Goal: Task Accomplishment & Management: Manage account settings

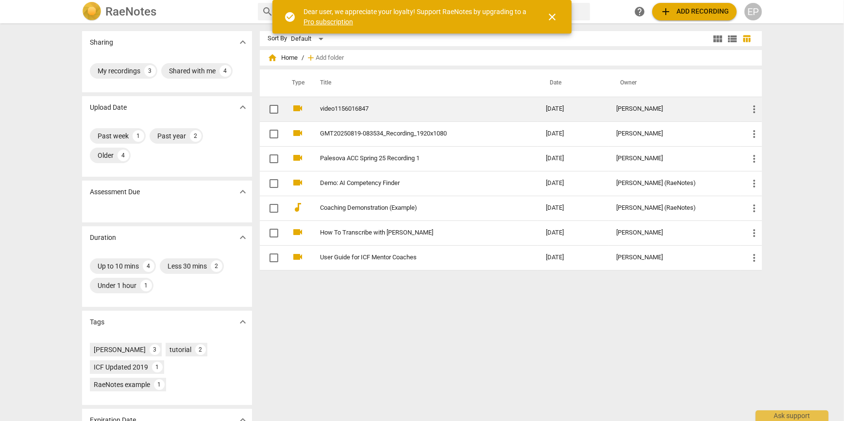
click at [356, 107] on link "video1156016847" at bounding box center [415, 108] width 191 height 7
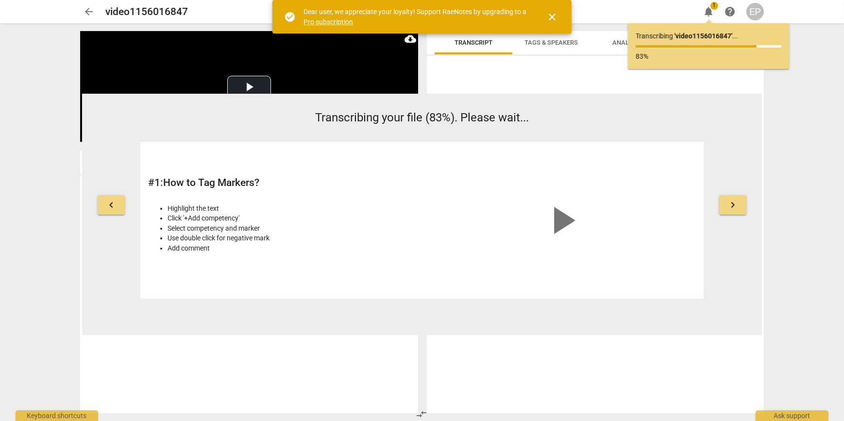
click at [558, 13] on span "close" at bounding box center [551, 17] width 23 height 12
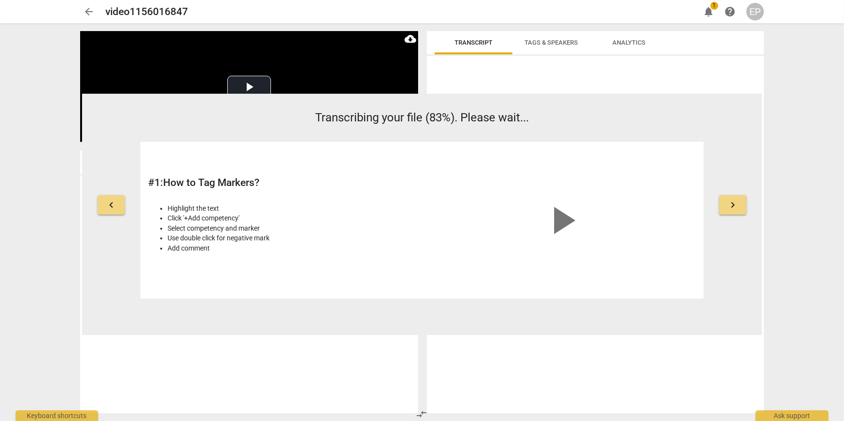
click at [718, 11] on div "arrow_back video1156016847 edit notifications 1 help EP" at bounding box center [422, 11] width 684 height 17
click at [708, 11] on span "notifications" at bounding box center [709, 12] width 12 height 12
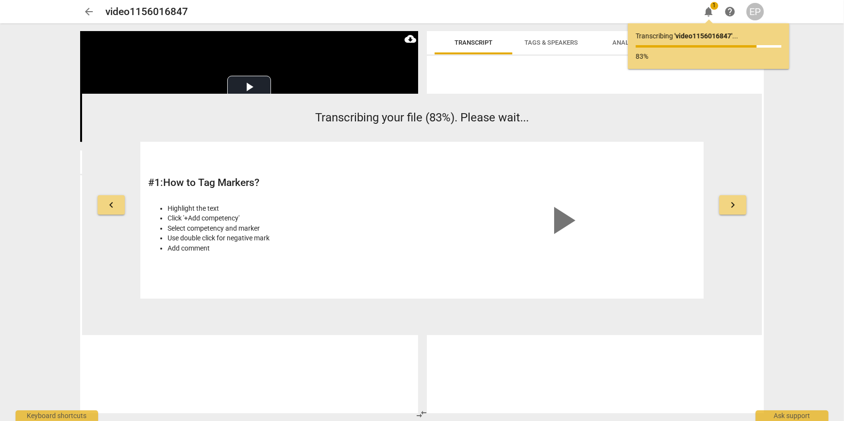
click at [756, 13] on div "EP" at bounding box center [754, 11] width 17 height 17
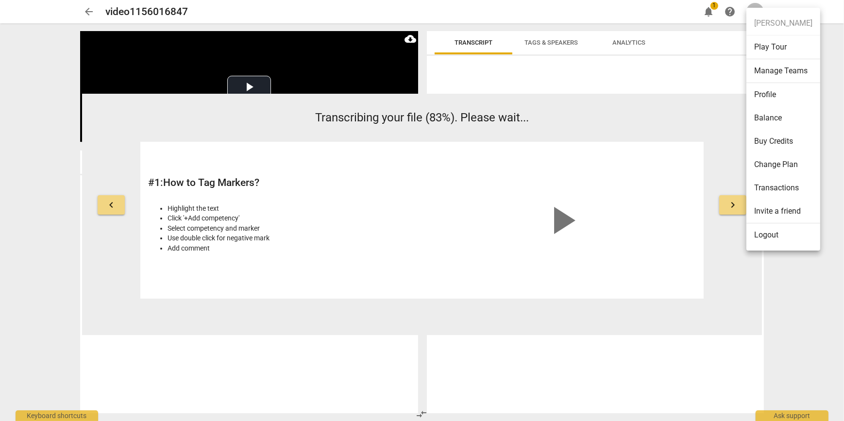
click at [778, 238] on li "Logout" at bounding box center [783, 234] width 74 height 23
